Goal: Task Accomplishment & Management: Manage account settings

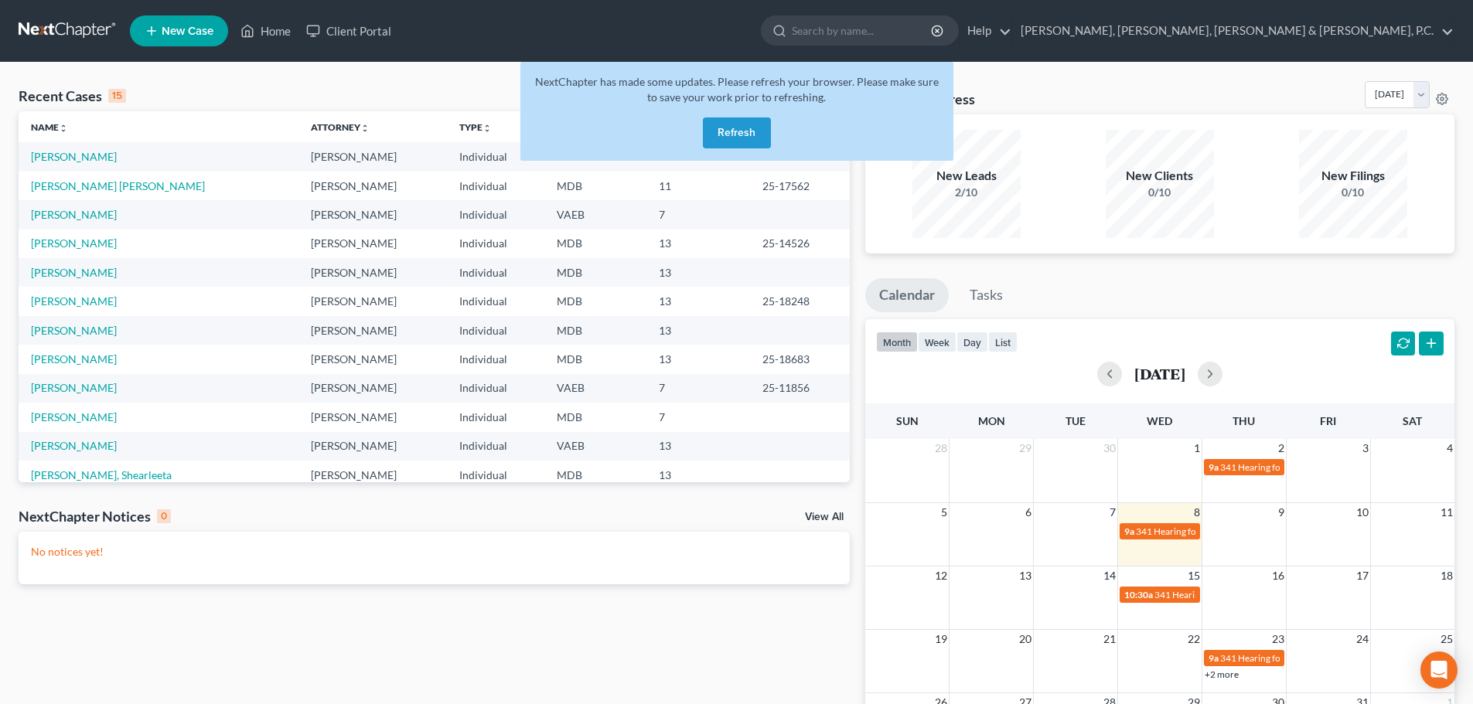
click at [734, 130] on button "Refresh" at bounding box center [737, 132] width 68 height 31
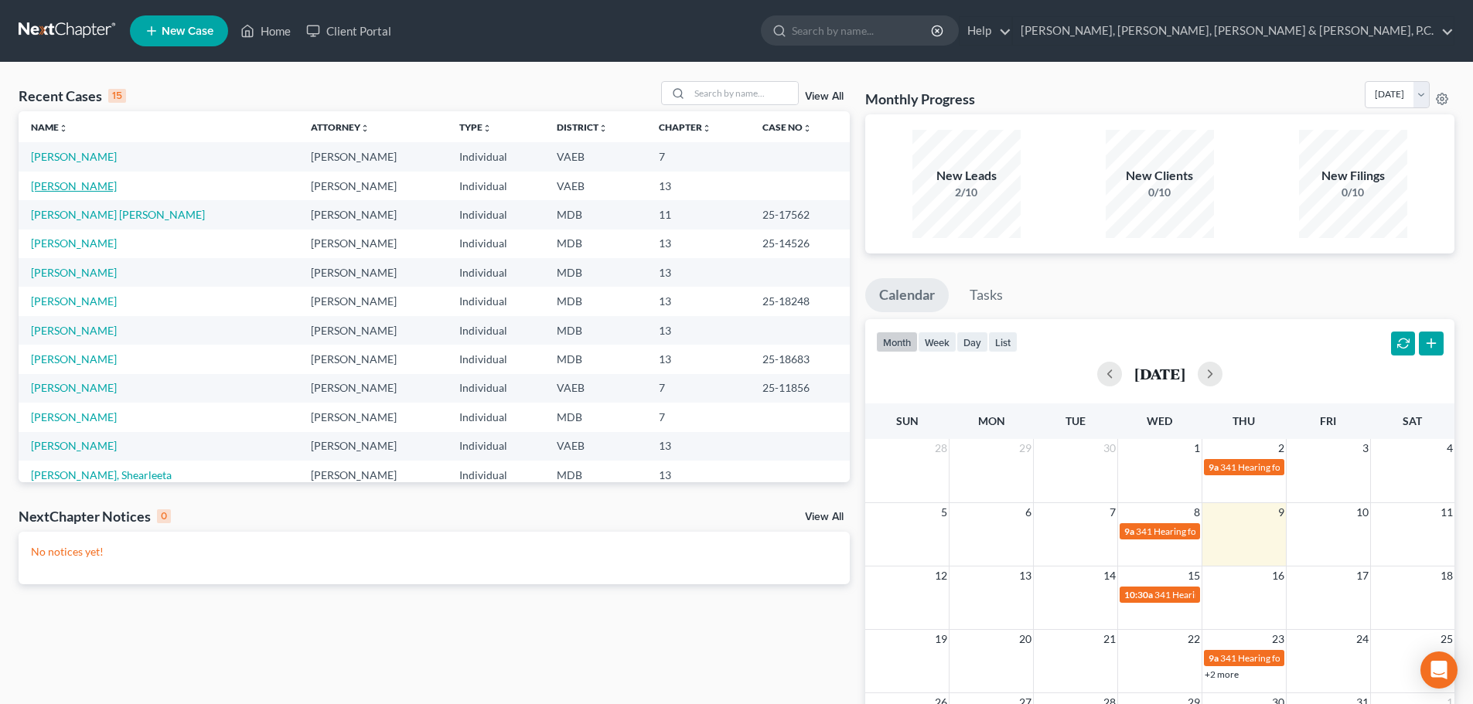
click at [82, 186] on link "[PERSON_NAME]" at bounding box center [74, 185] width 86 height 13
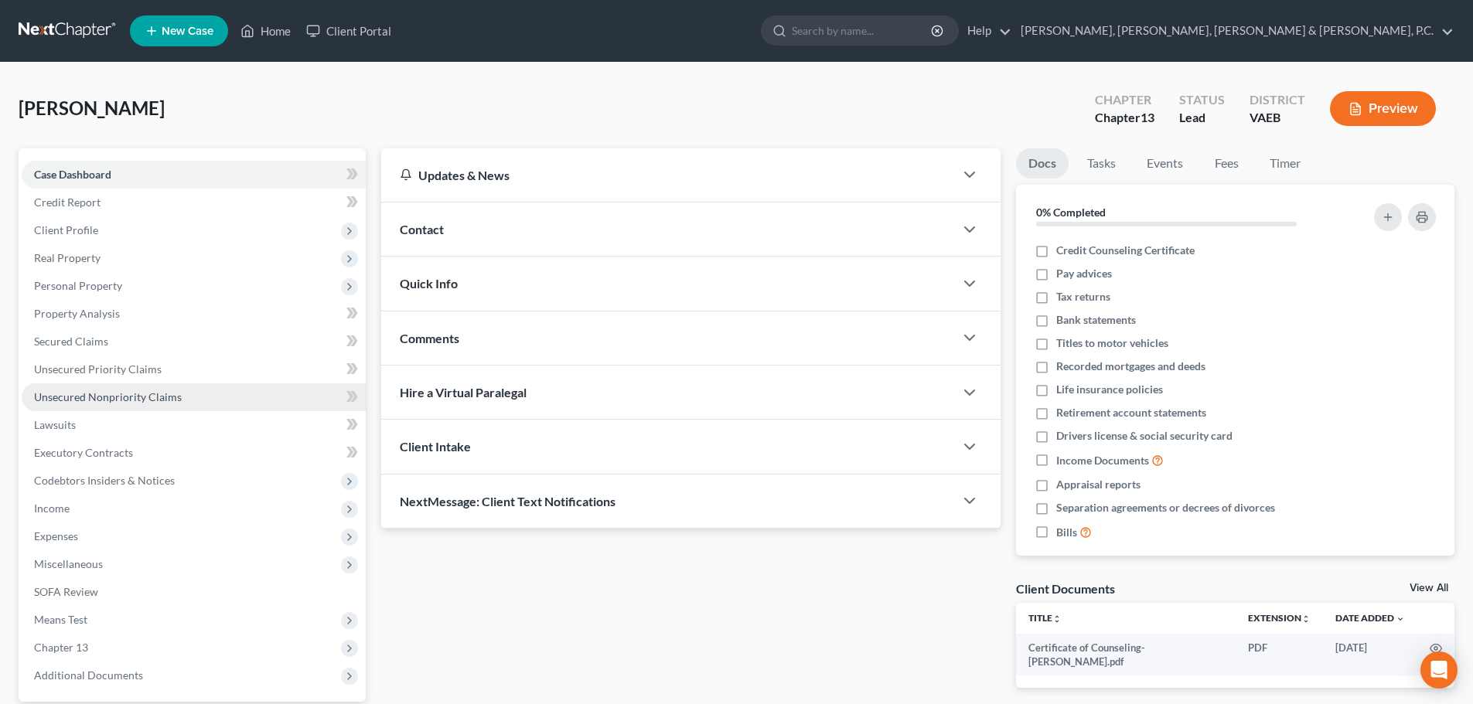
click at [144, 401] on span "Unsecured Nonpriority Claims" at bounding box center [108, 396] width 148 height 13
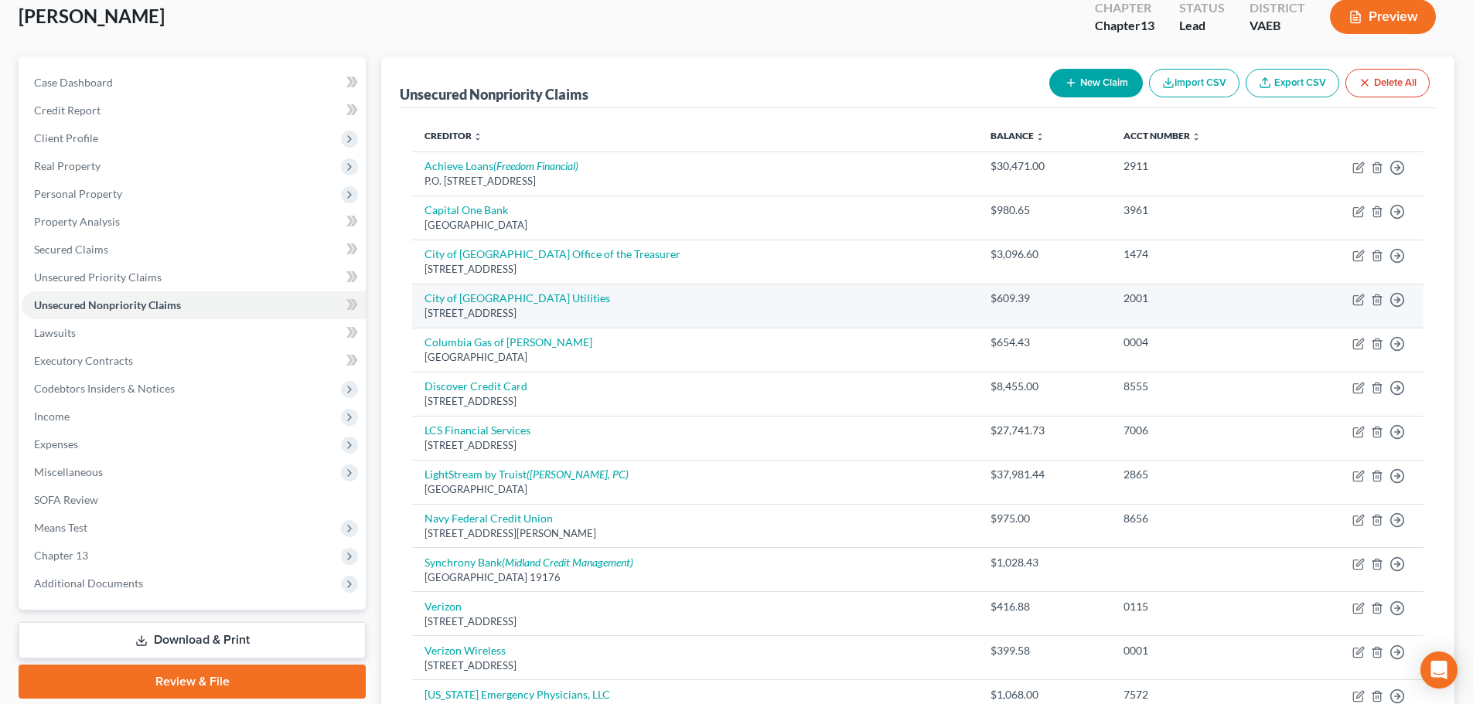
scroll to position [77, 0]
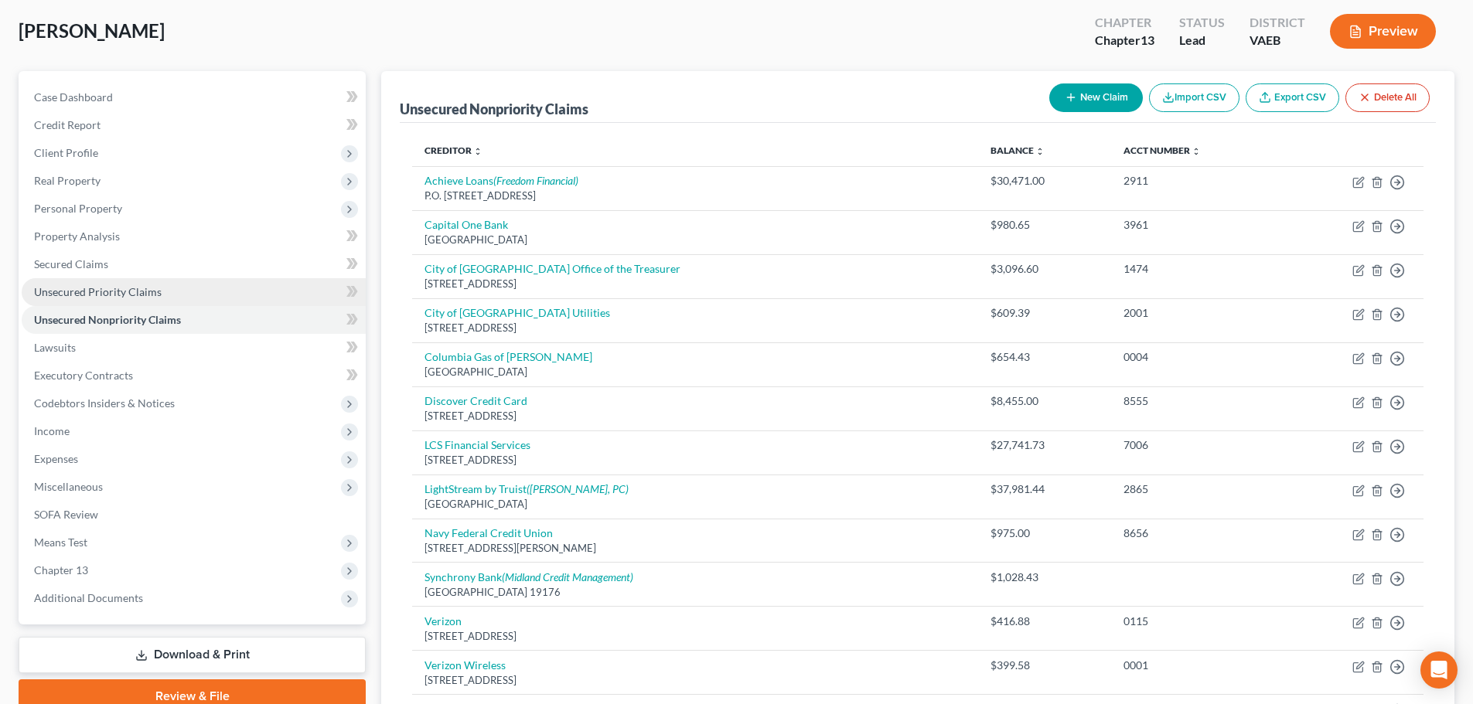
click at [157, 294] on span "Unsecured Priority Claims" at bounding box center [98, 291] width 128 height 13
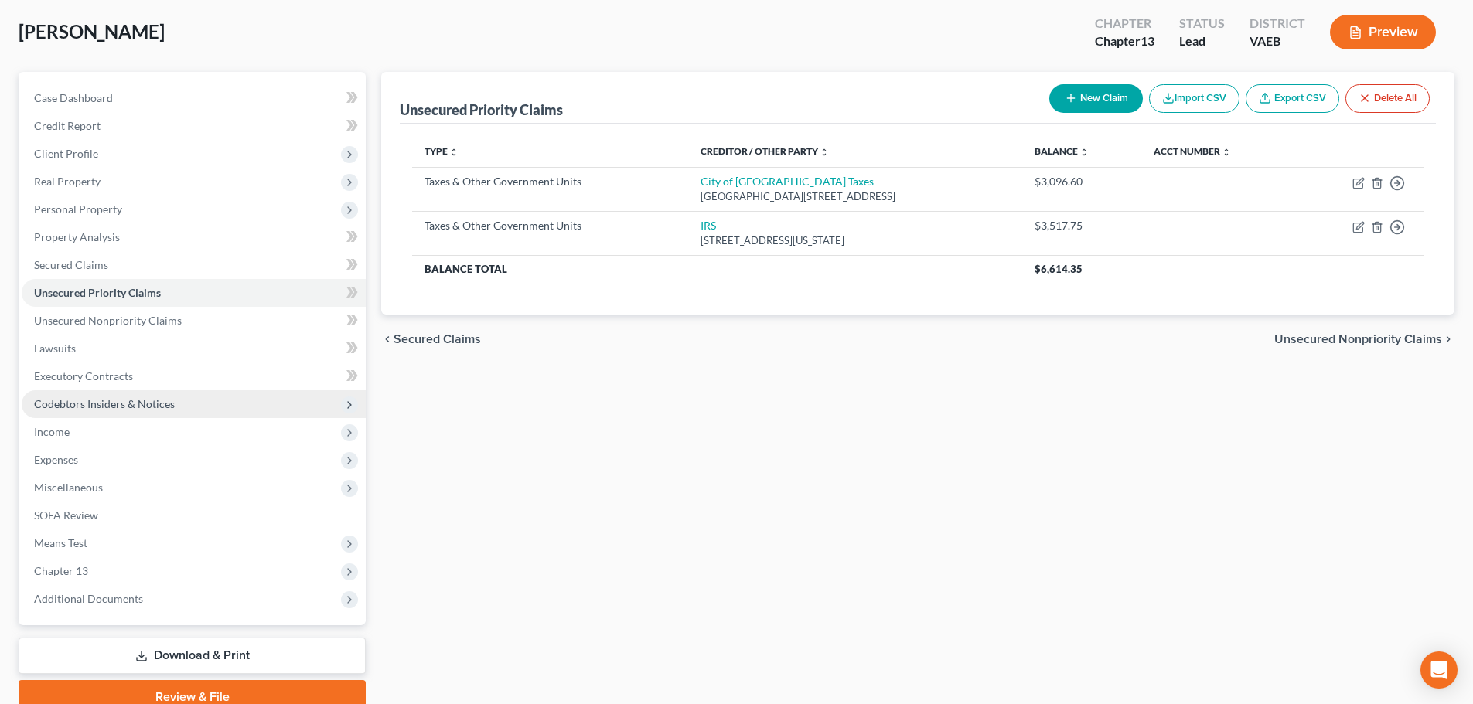
scroll to position [77, 0]
click at [87, 403] on span "Codebtors Insiders & Notices" at bounding box center [104, 403] width 141 height 13
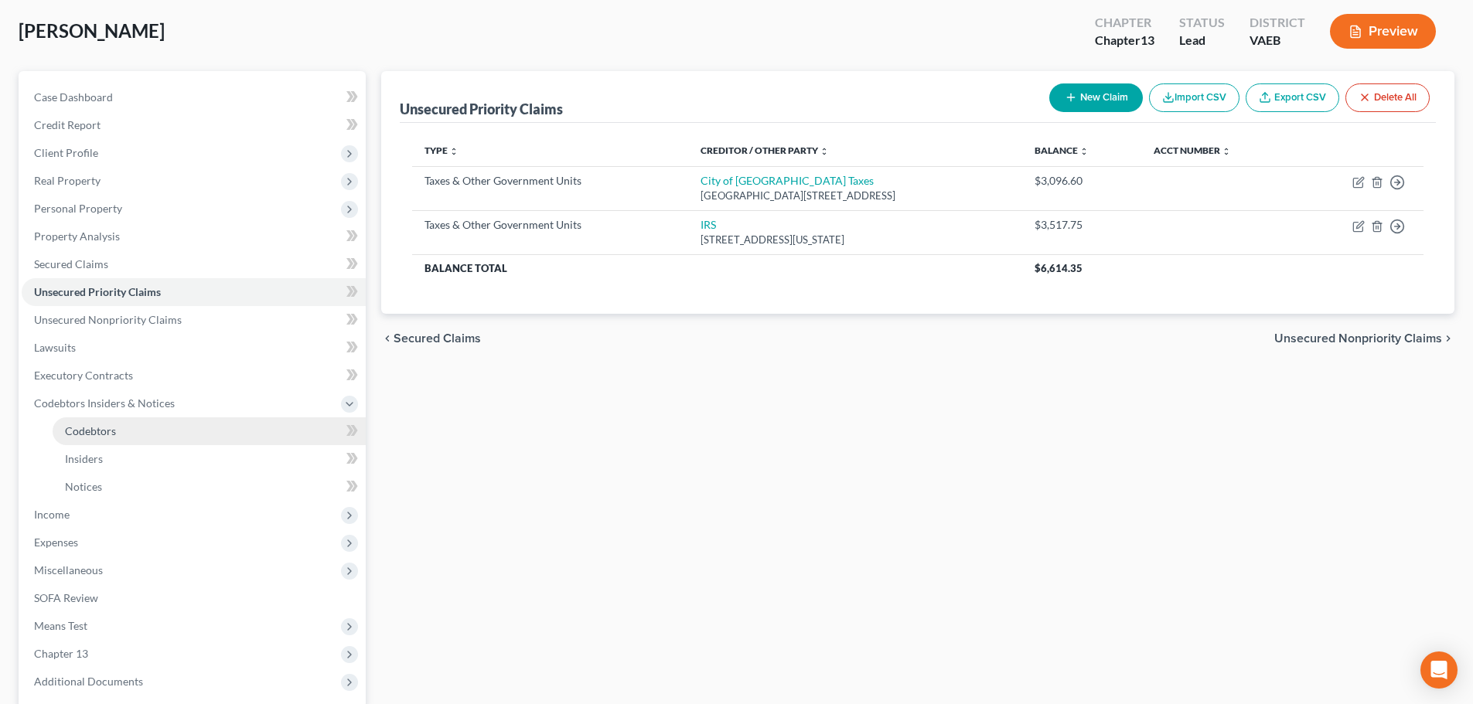
click at [88, 424] on span "Codebtors" at bounding box center [90, 430] width 51 height 13
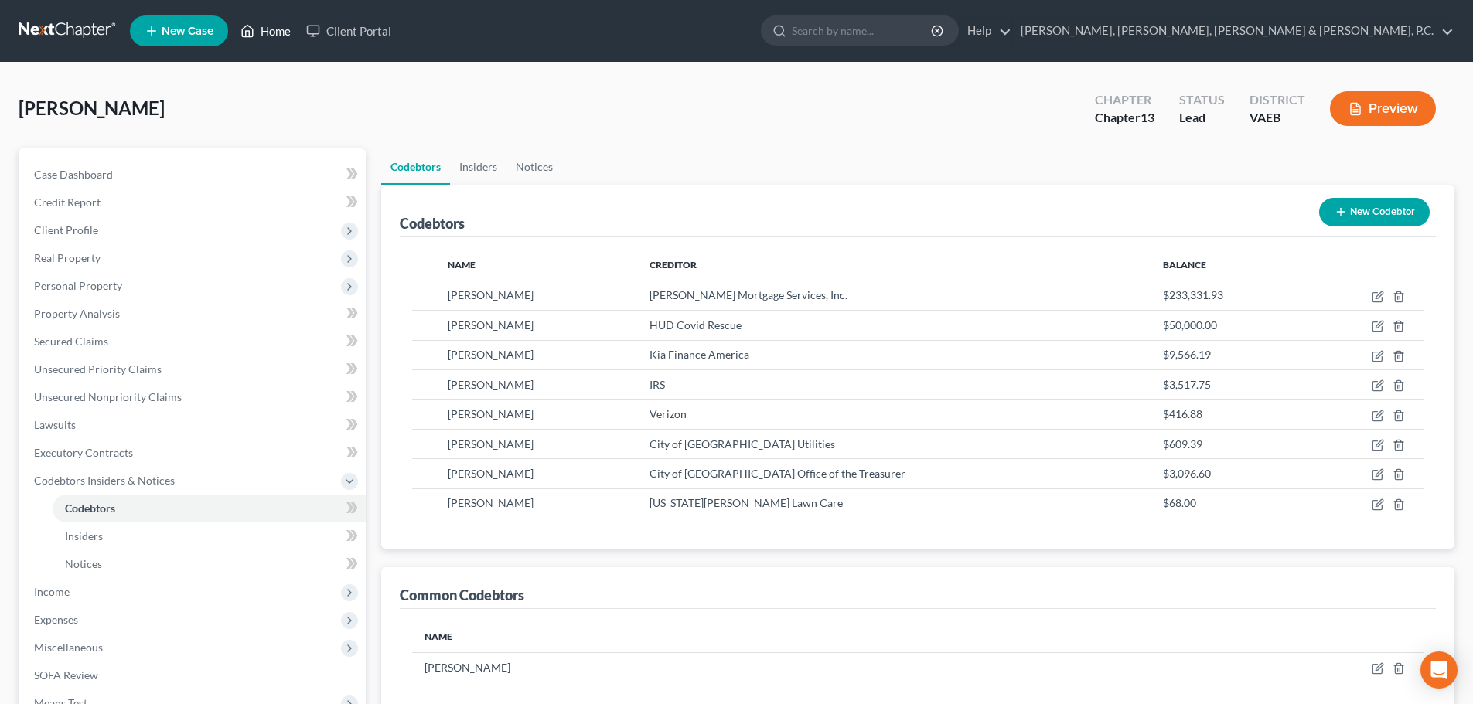
click at [273, 31] on link "Home" at bounding box center [266, 31] width 66 height 28
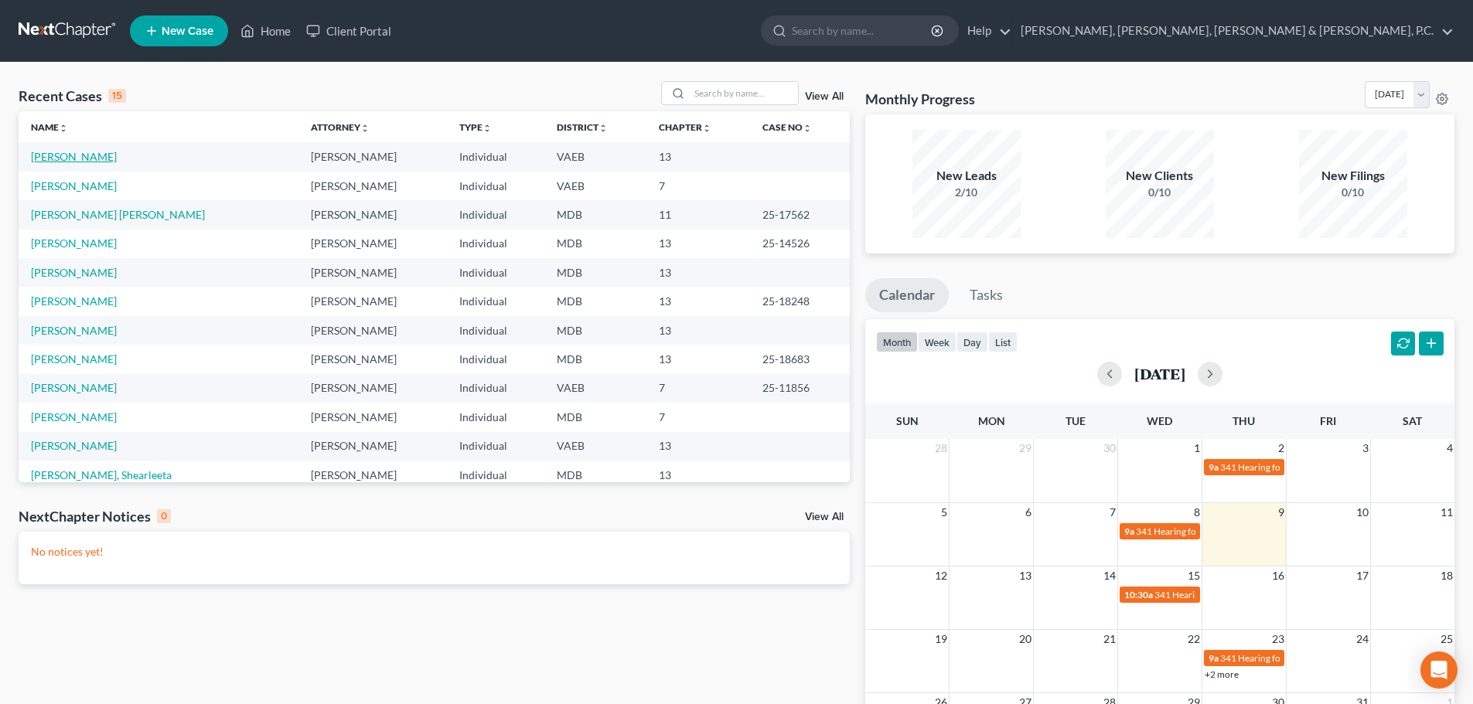
click at [87, 151] on link "[PERSON_NAME]" at bounding box center [74, 156] width 86 height 13
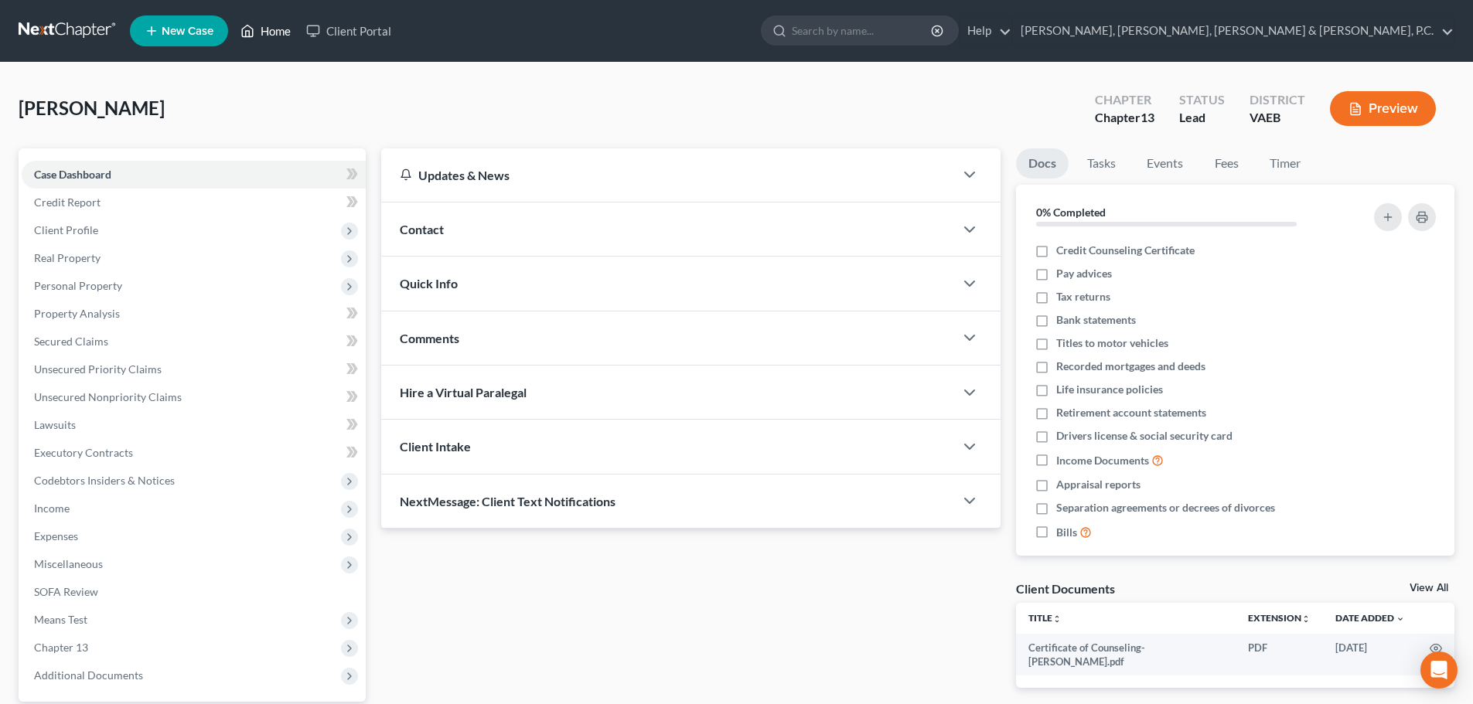
click at [257, 24] on link "Home" at bounding box center [266, 31] width 66 height 28
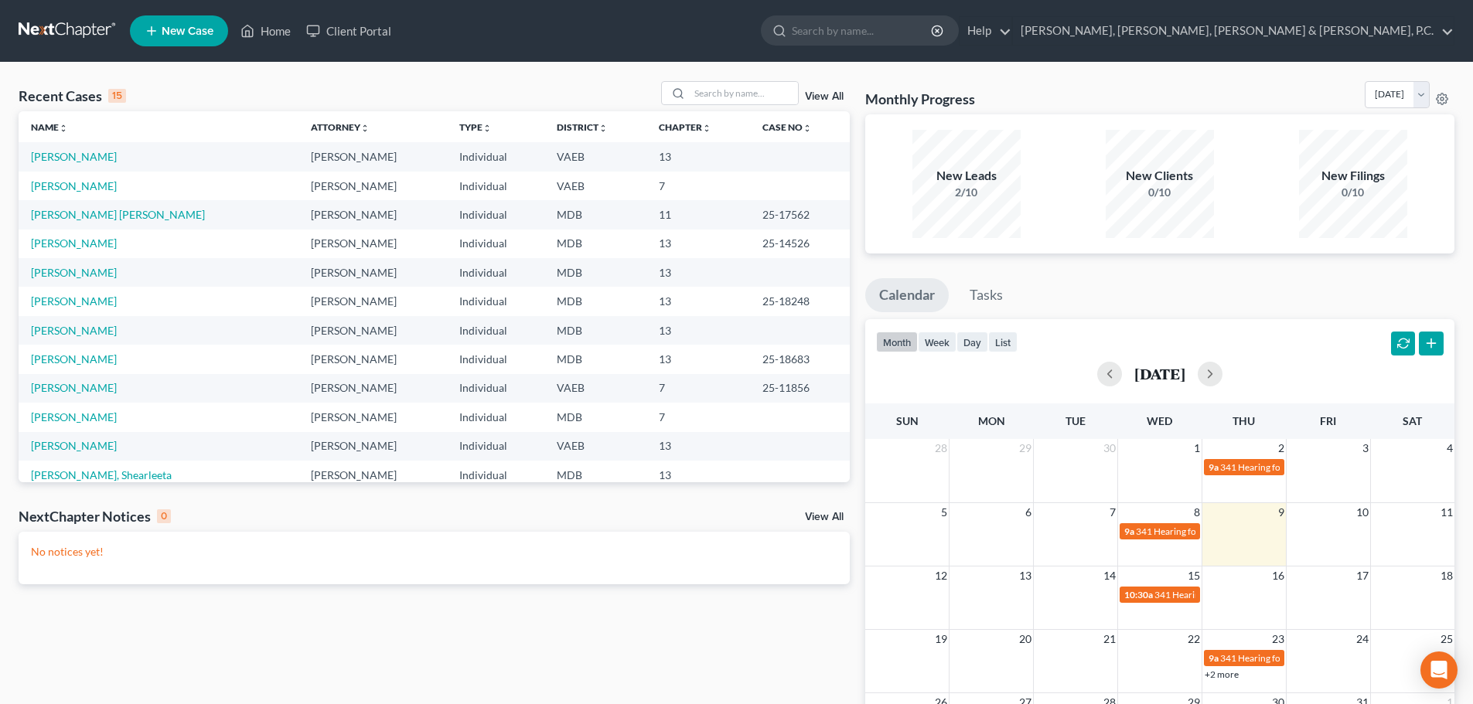
click at [448, 660] on div "Recent Cases 15 View All Name unfold_more expand_more expand_less Attorney unfo…" at bounding box center [434, 463] width 846 height 765
click at [89, 159] on link "[PERSON_NAME]" at bounding box center [74, 156] width 86 height 13
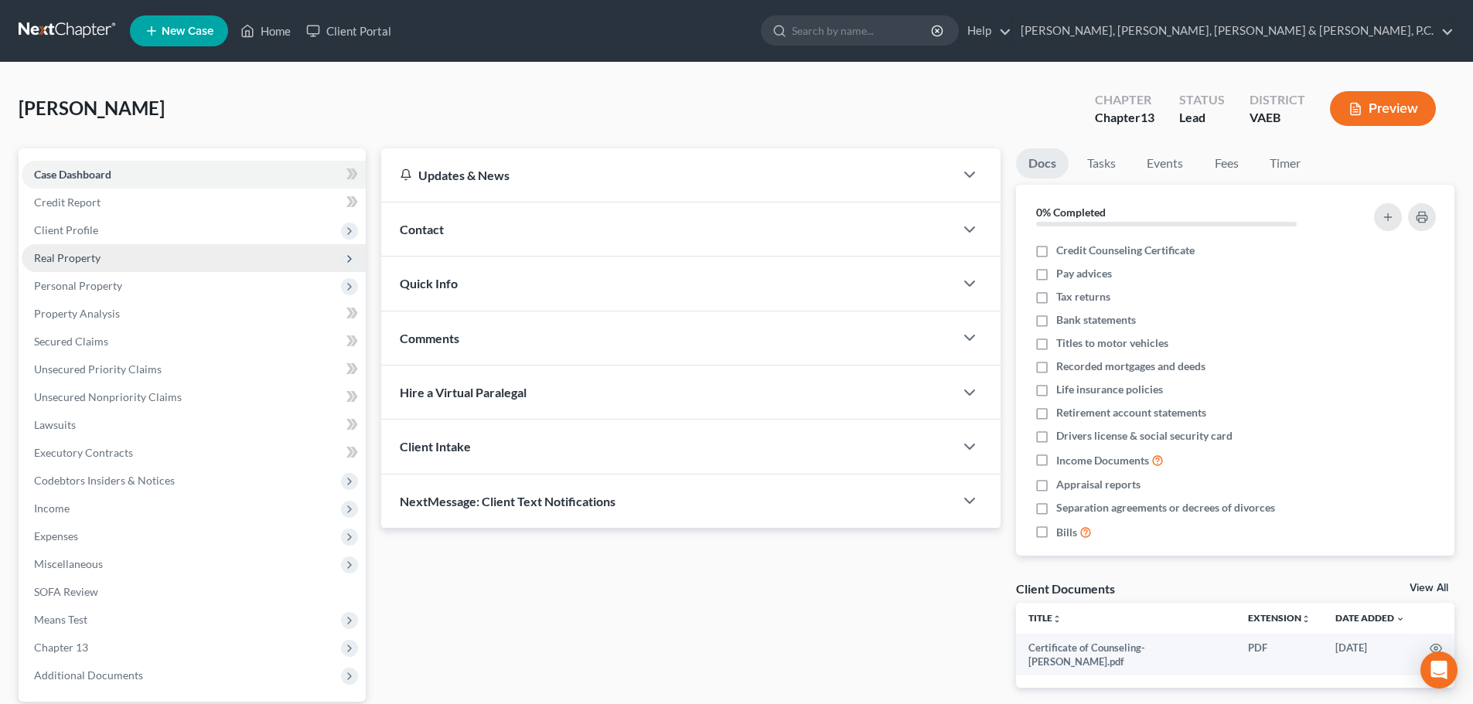
click at [82, 258] on span "Real Property" at bounding box center [67, 257] width 66 height 13
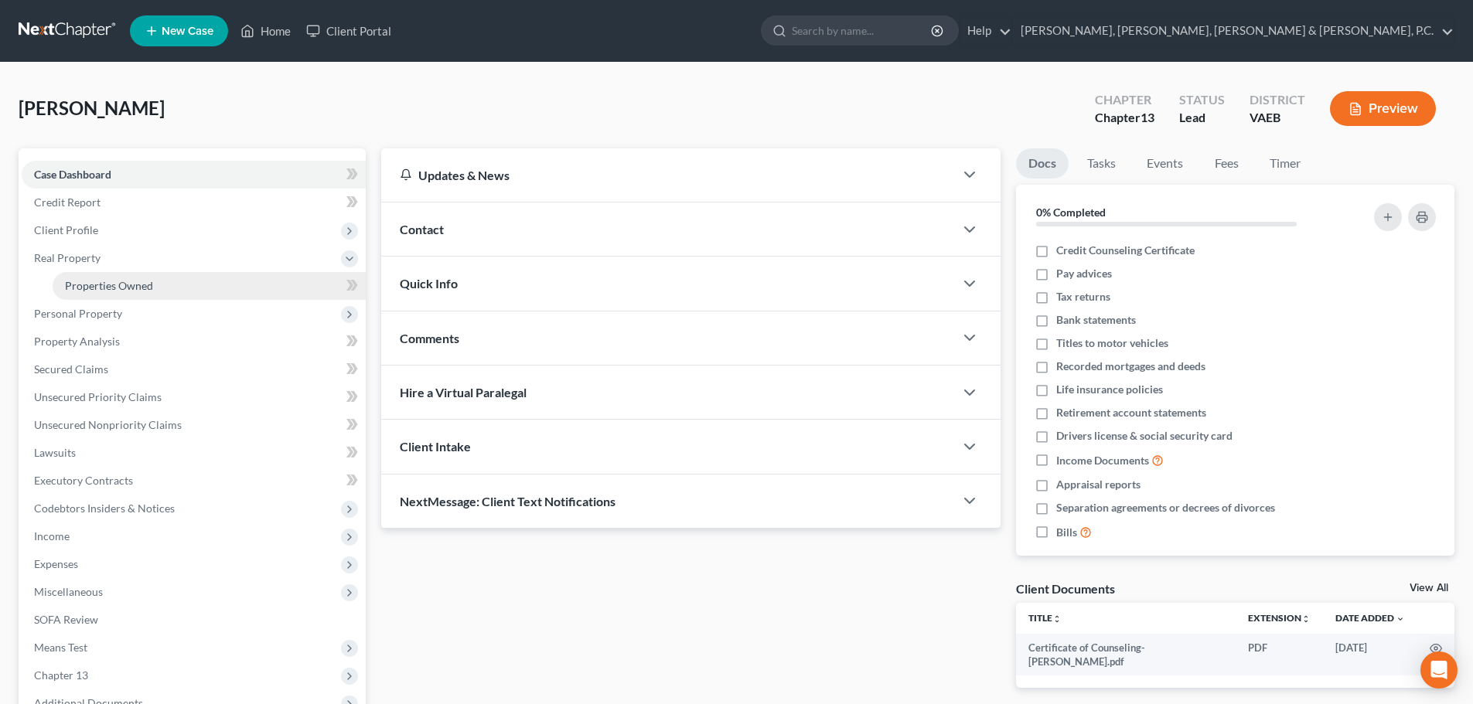
click at [92, 281] on span "Properties Owned" at bounding box center [109, 285] width 88 height 13
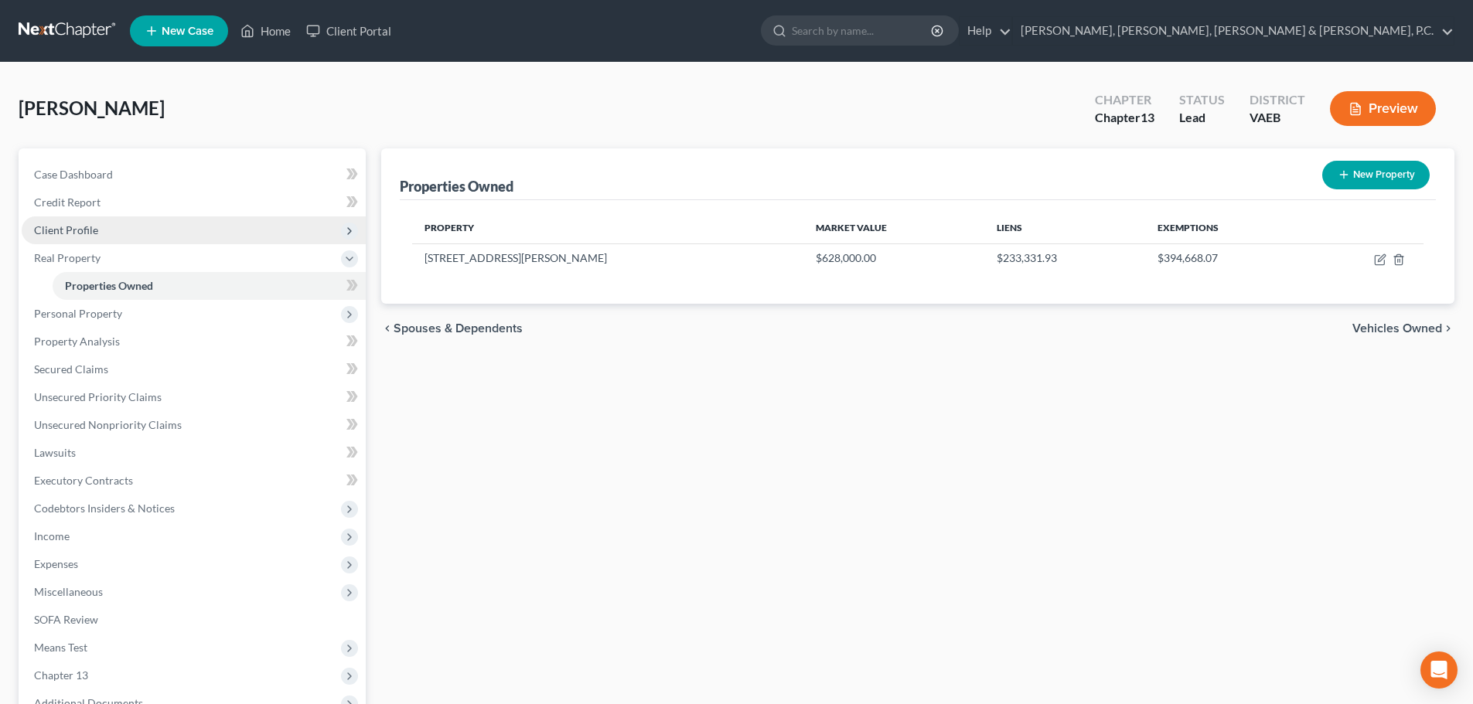
click at [89, 231] on span "Client Profile" at bounding box center [66, 229] width 64 height 13
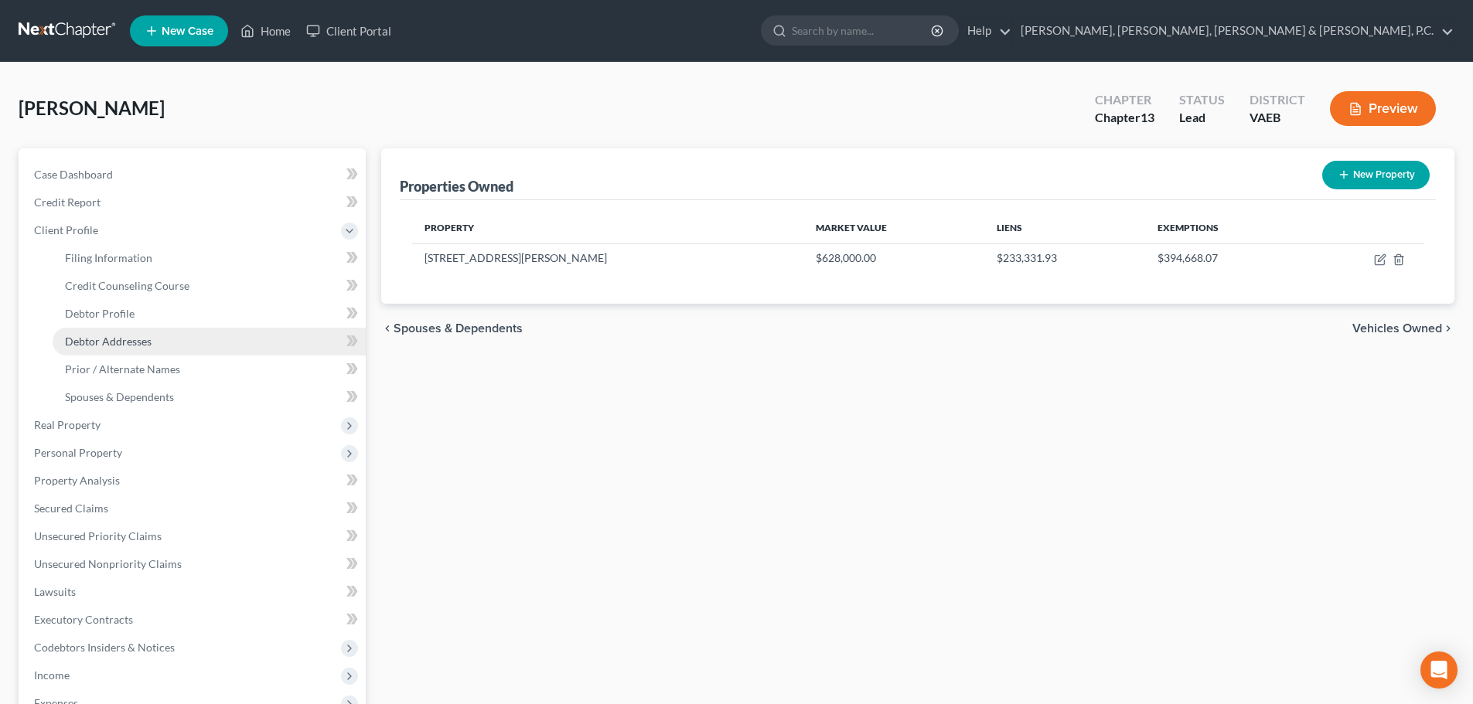
click at [93, 335] on span "Debtor Addresses" at bounding box center [108, 341] width 87 height 13
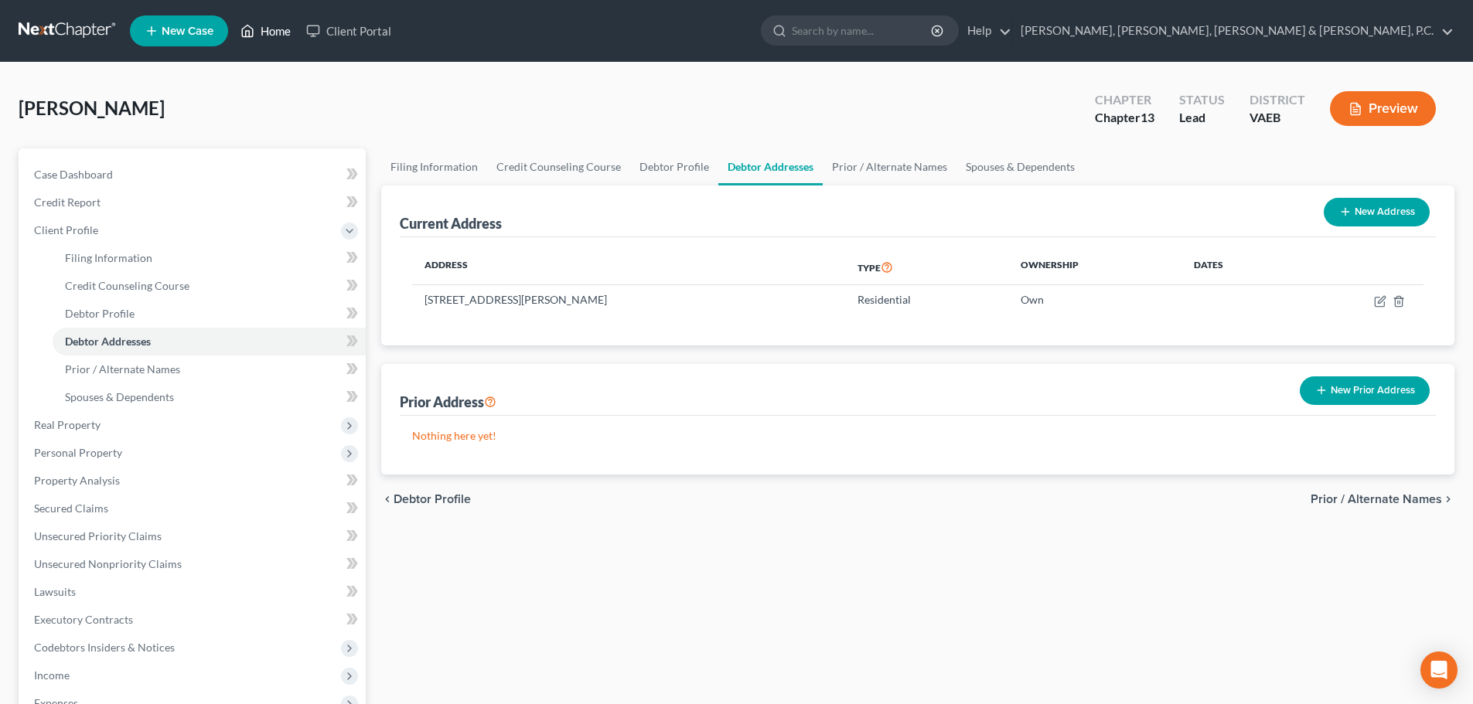
click at [260, 26] on link "Home" at bounding box center [266, 31] width 66 height 28
